Goal: Find specific page/section

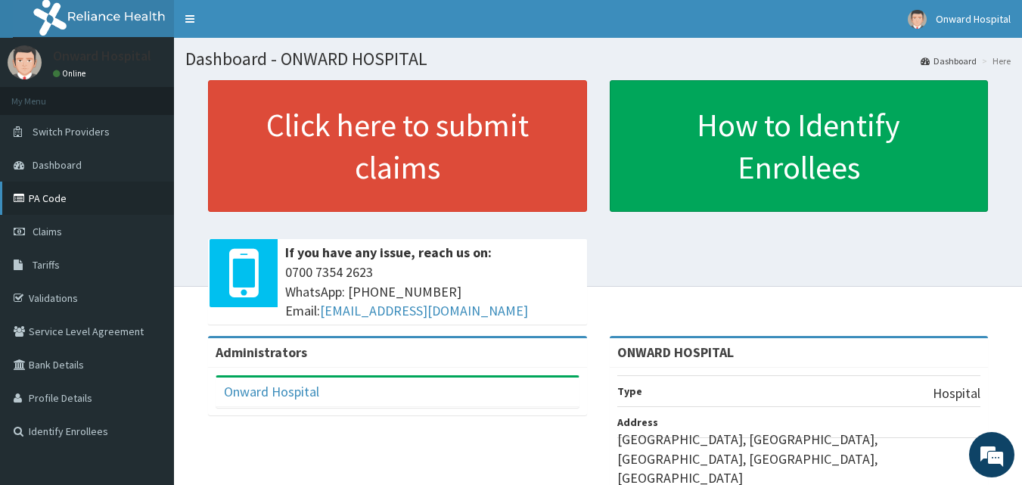
click at [78, 200] on link "PA Code" at bounding box center [87, 198] width 174 height 33
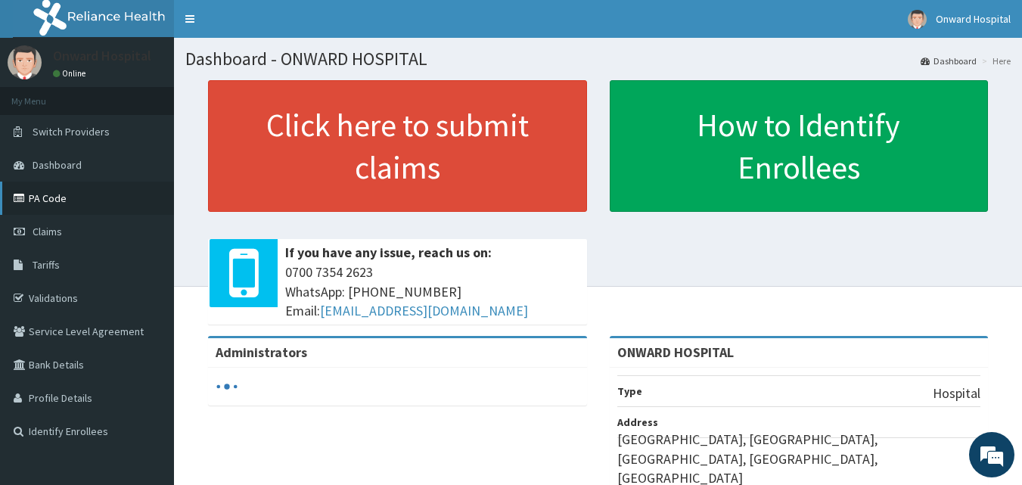
click at [77, 197] on link "PA Code" at bounding box center [87, 198] width 174 height 33
